Goal: Task Accomplishment & Management: Manage account settings

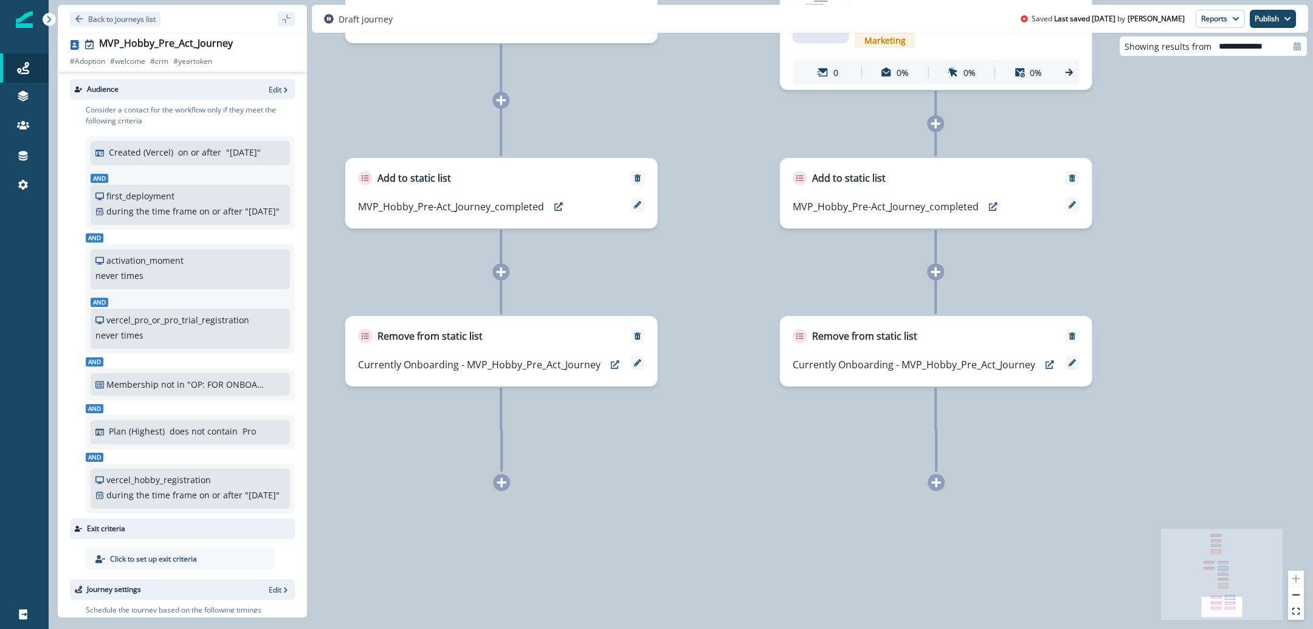
click at [26, 30] on div at bounding box center [24, 19] width 17 height 39
click at [93, 18] on p "Back to journeys list" at bounding box center [121, 19] width 67 height 10
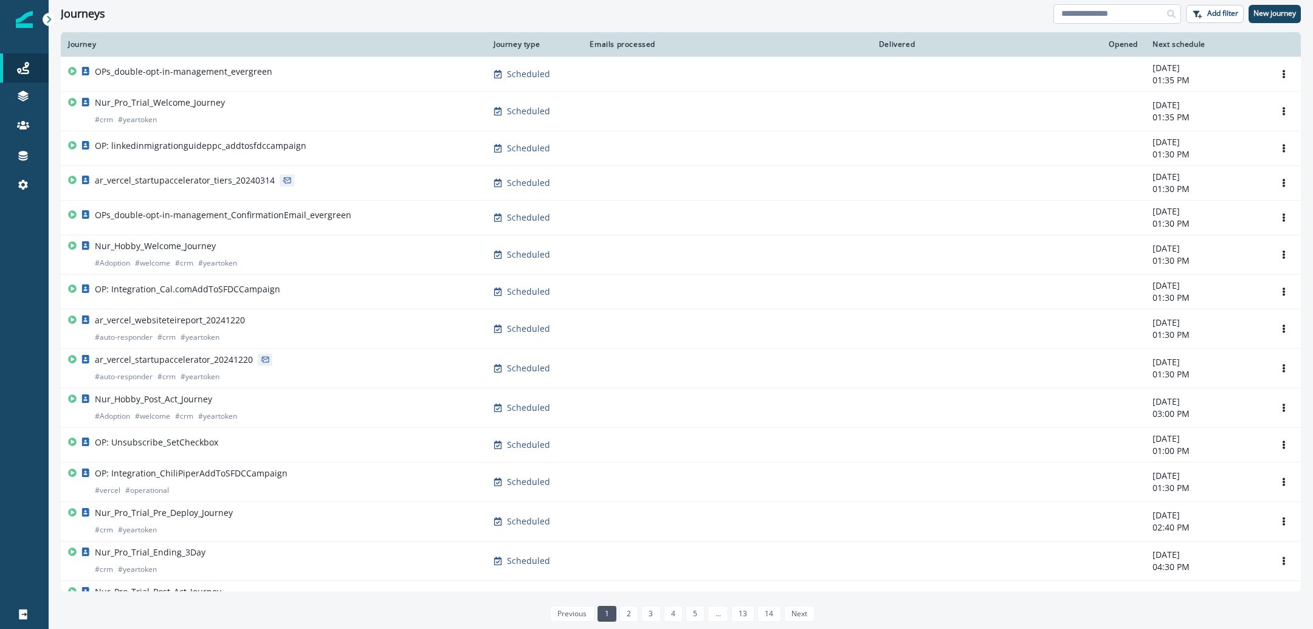
click at [1096, 12] on input at bounding box center [1117, 13] width 128 height 19
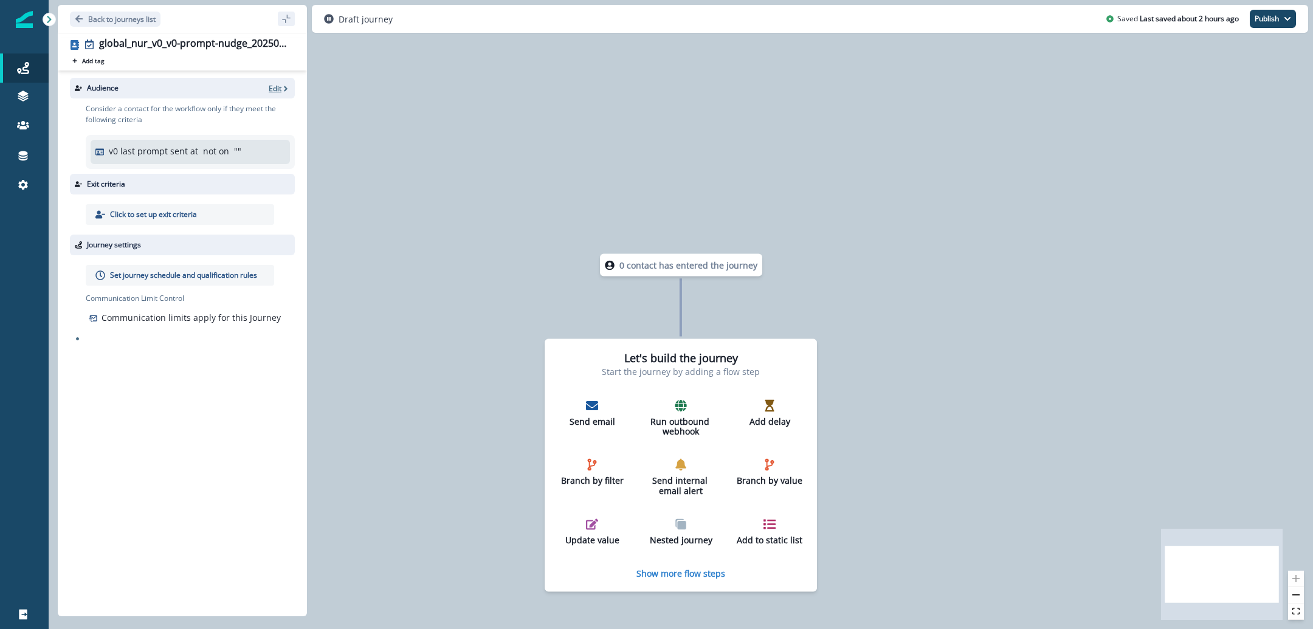
click at [273, 88] on p "Edit" at bounding box center [275, 88] width 13 height 10
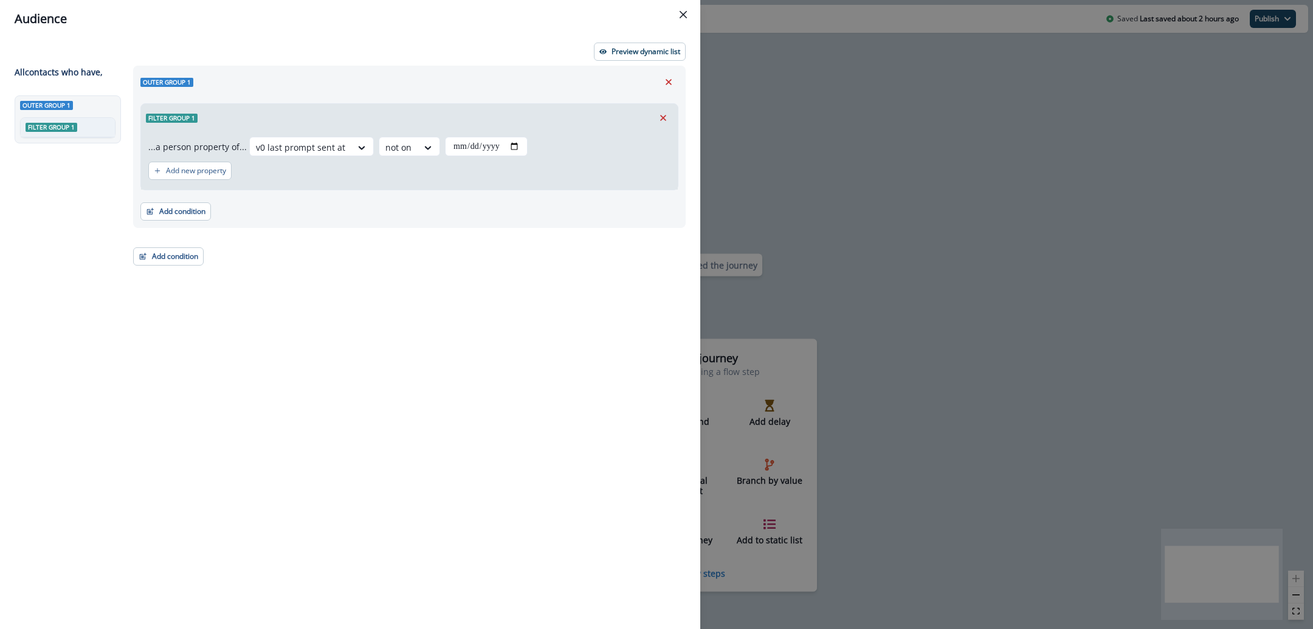
click at [407, 56] on div "Preview dynamic list" at bounding box center [350, 52] width 671 height 18
click at [423, 144] on icon at bounding box center [427, 148] width 11 height 12
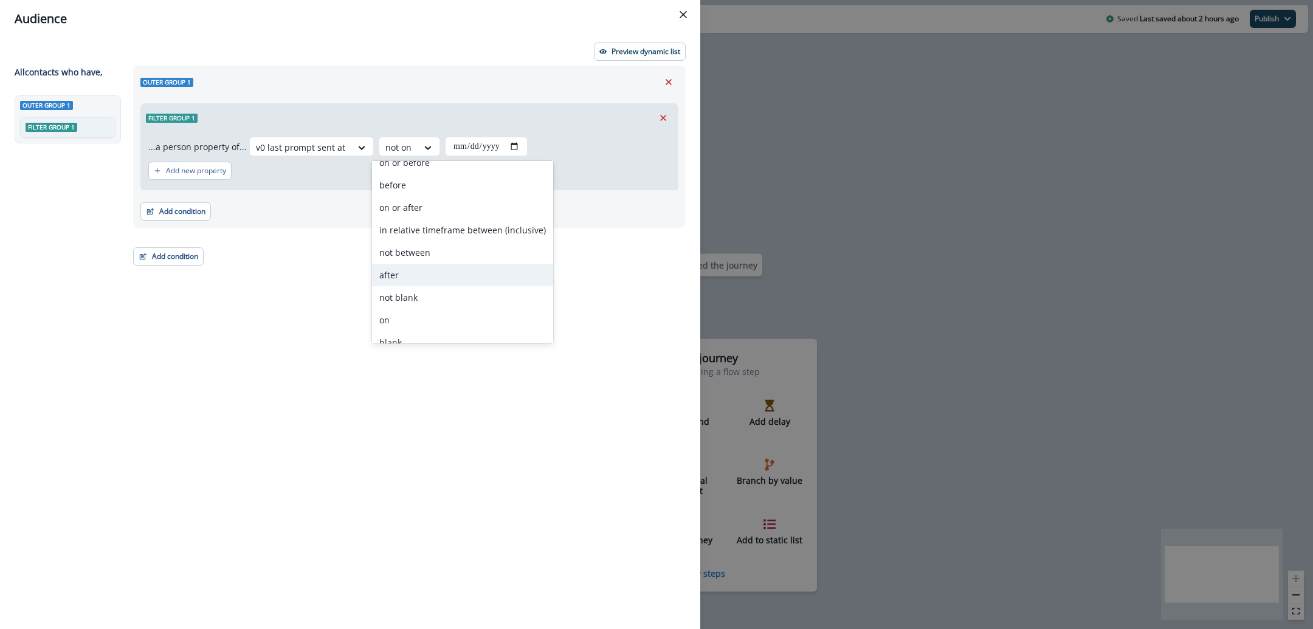
scroll to position [92, 0]
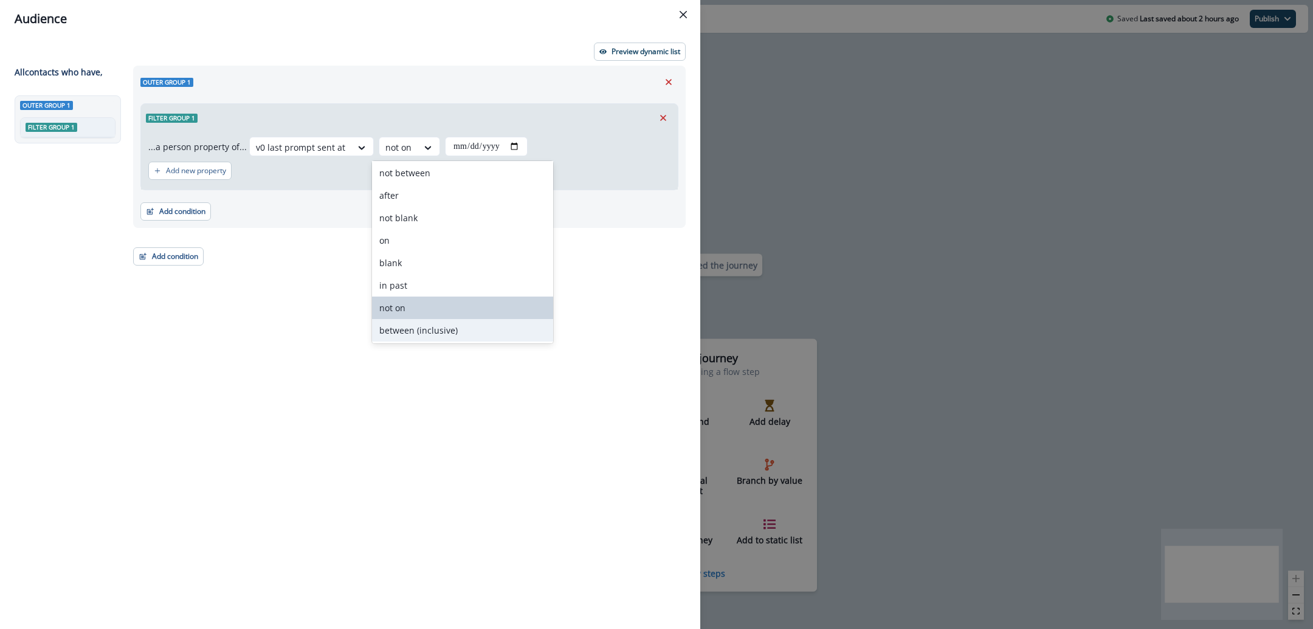
click at [322, 232] on div "Outer group 1 Filter group 1 ...a person property of... v0 last prompt sent at …" at bounding box center [406, 325] width 560 height 519
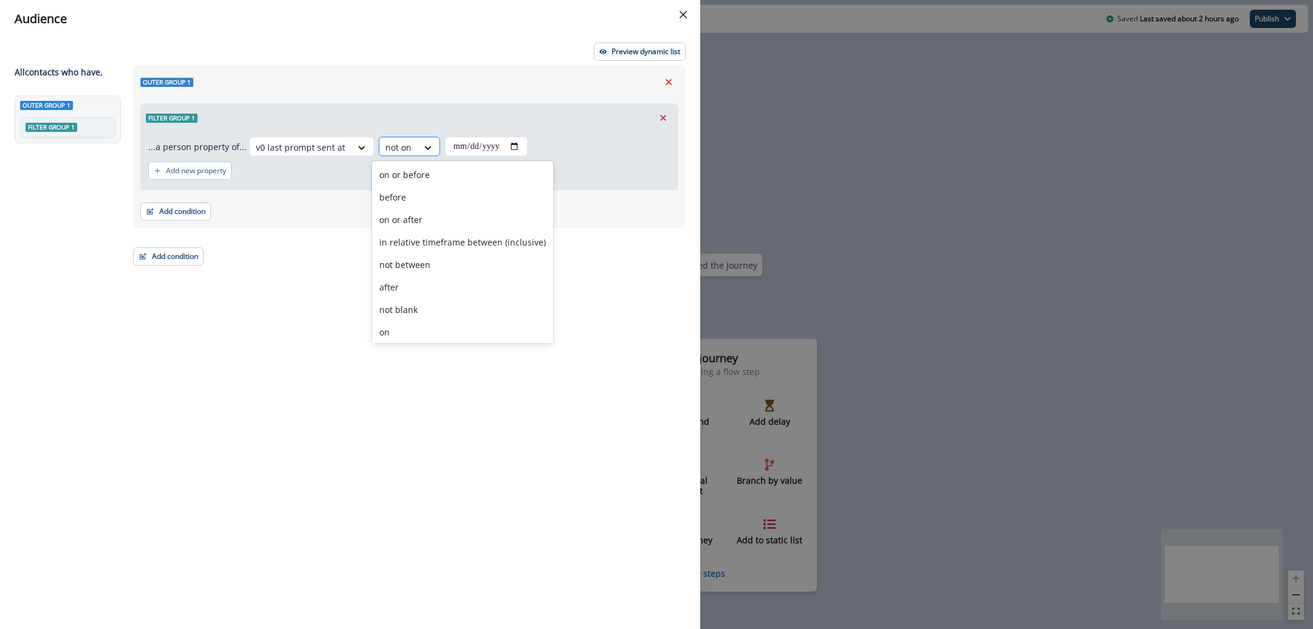
click at [398, 151] on div at bounding box center [398, 147] width 26 height 15
click at [450, 267] on div "not between" at bounding box center [462, 264] width 181 height 22
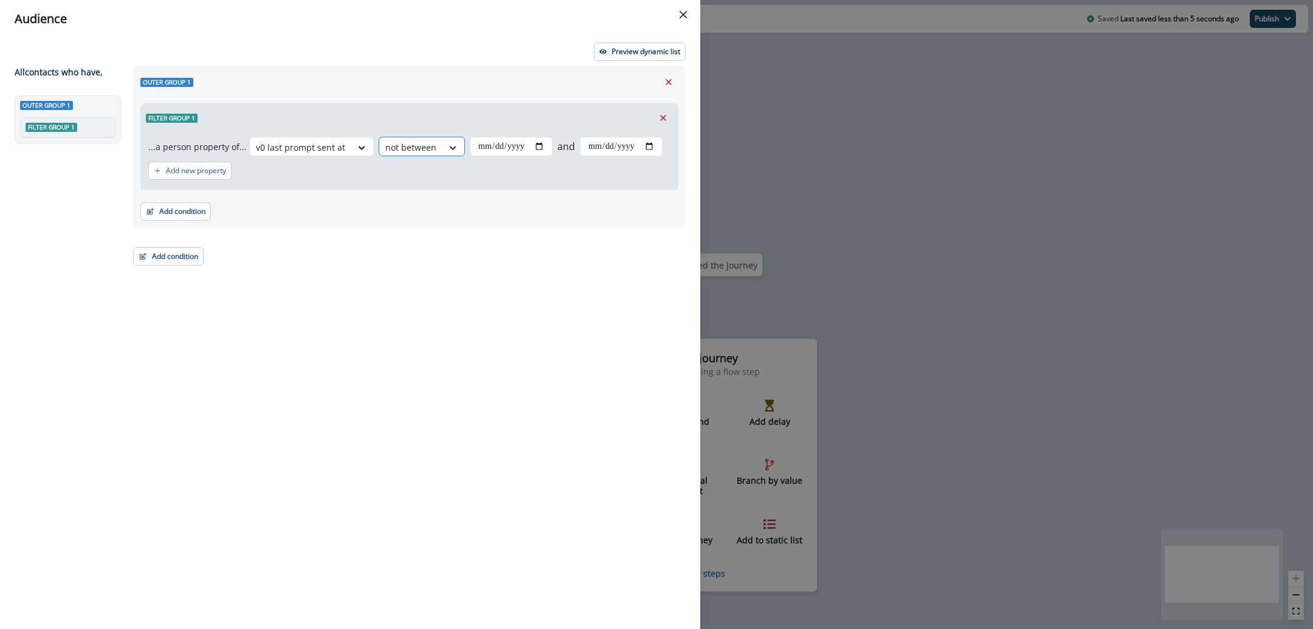
click at [451, 152] on div at bounding box center [452, 148] width 21 height 12
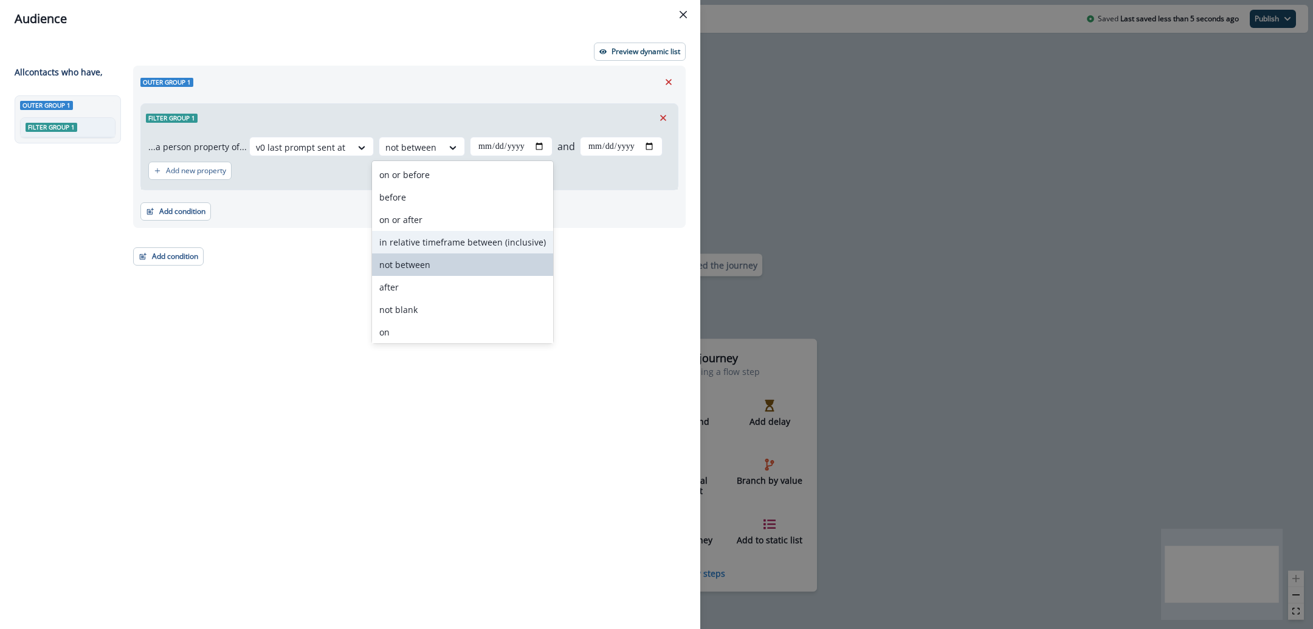
click at [410, 247] on div "in relative timeframe between (inclusive)" at bounding box center [462, 242] width 181 height 22
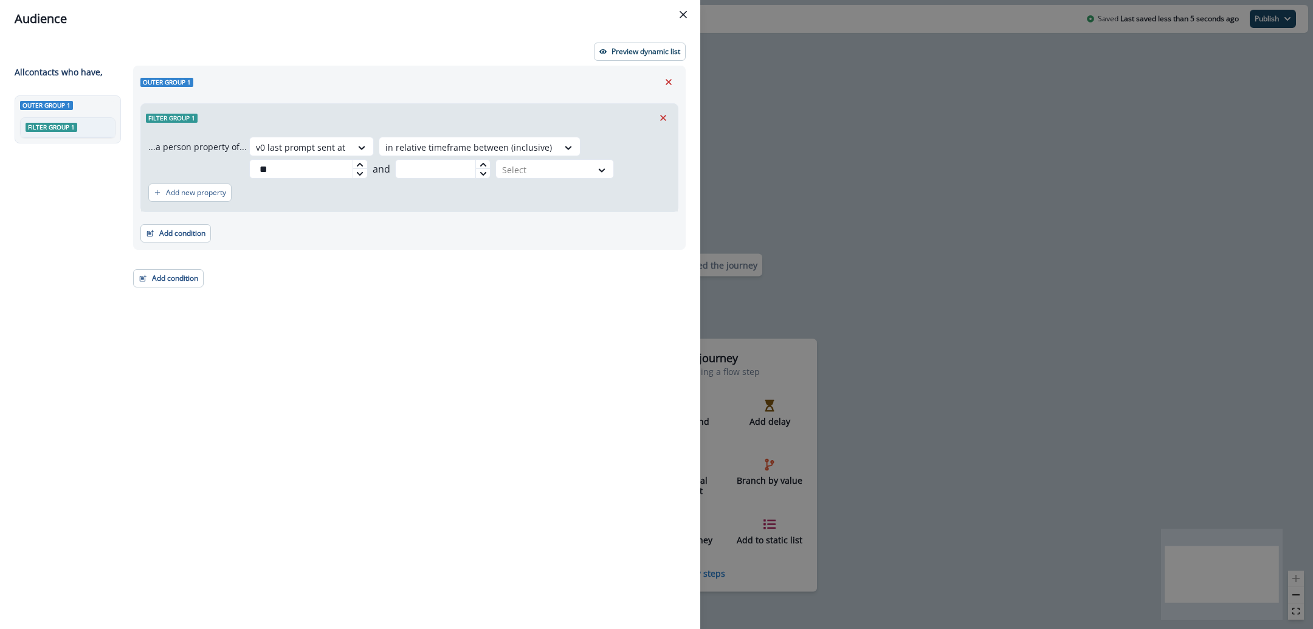
click at [353, 168] on div at bounding box center [360, 173] width 15 height 10
click at [359, 174] on icon at bounding box center [359, 173] width 7 height 7
type input "*"
click at [552, 331] on div "Outer group 1 Filter group 1 ...a person property of... v0 last prompt sent at …" at bounding box center [406, 325] width 560 height 519
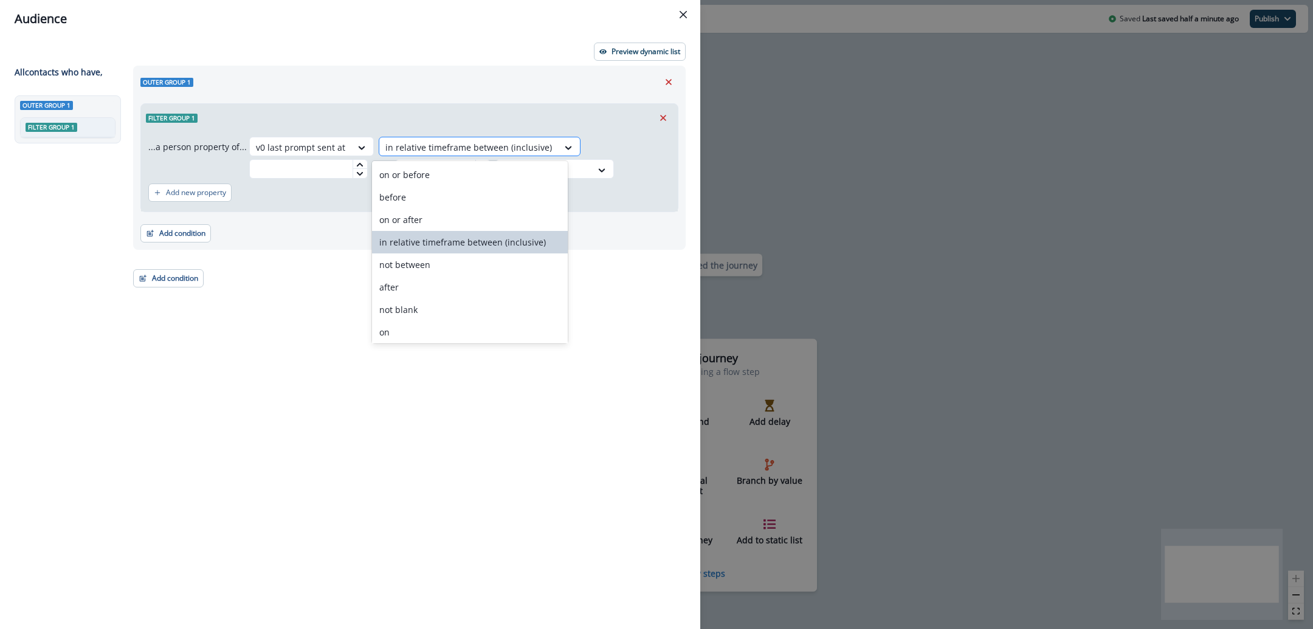
click at [535, 147] on div at bounding box center [468, 147] width 167 height 15
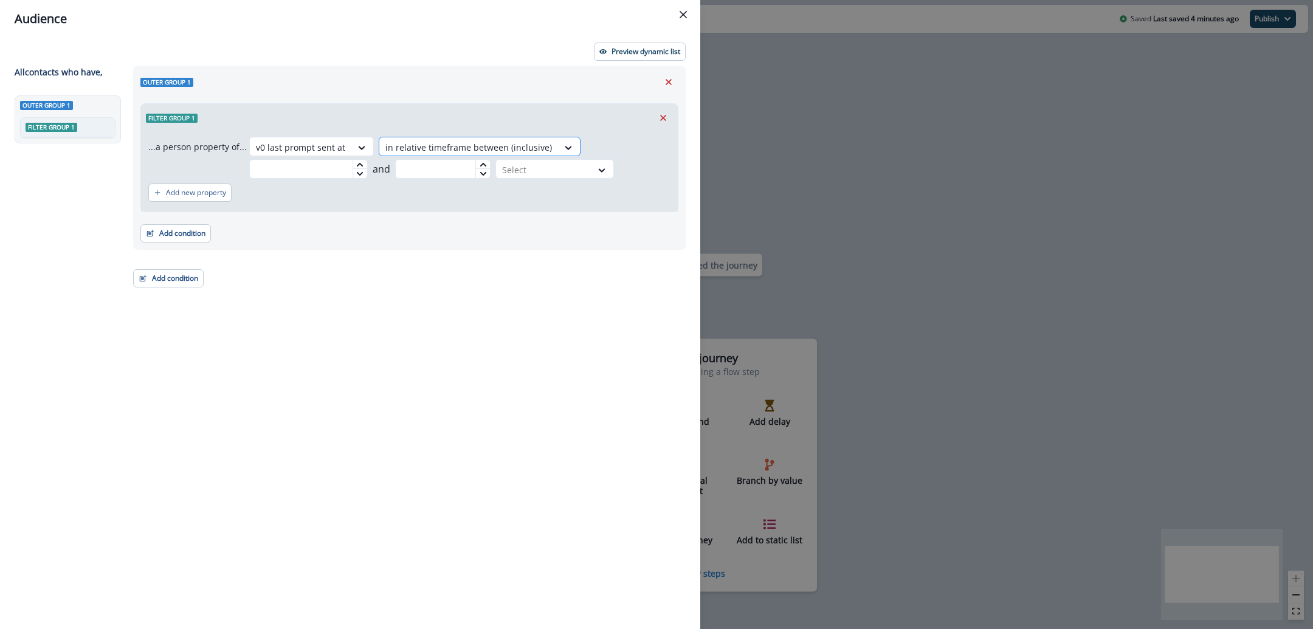
click at [520, 150] on div at bounding box center [468, 147] width 167 height 15
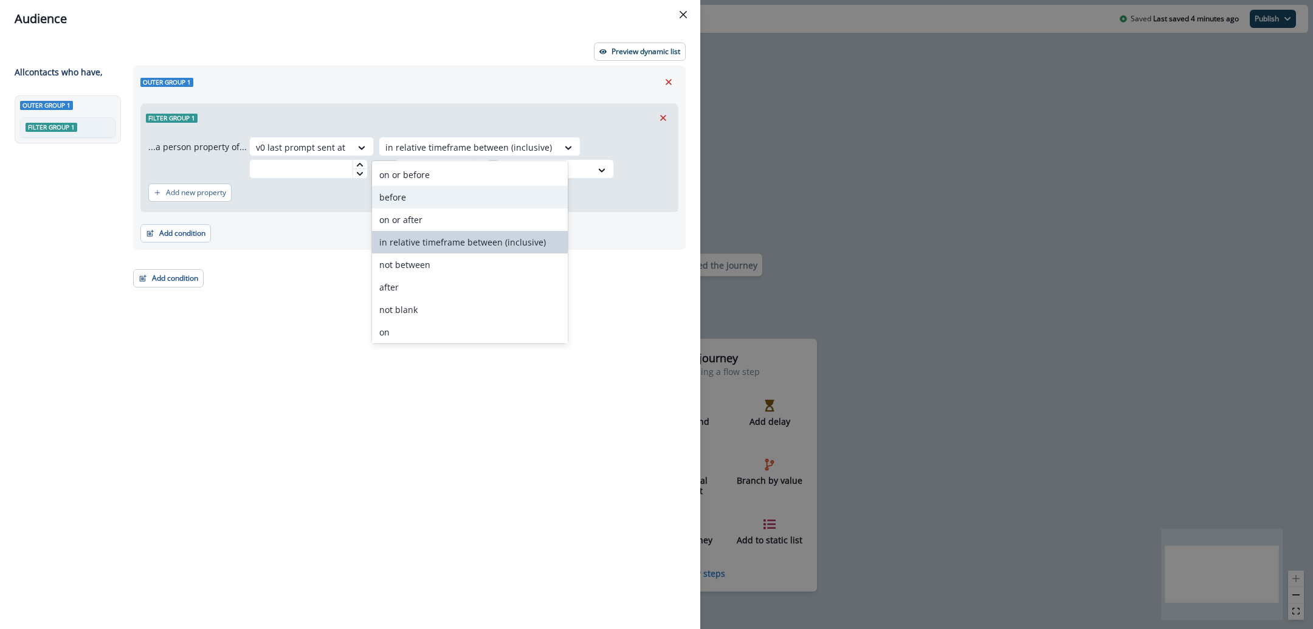
click at [481, 190] on div "before" at bounding box center [469, 197] width 195 height 22
